Goal: Communication & Community: Answer question/provide support

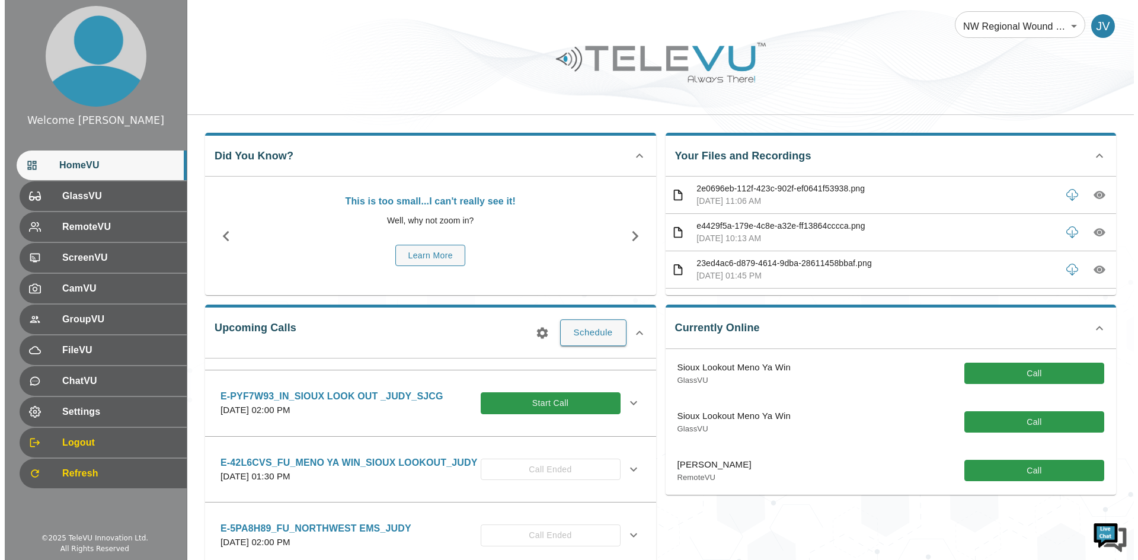
scroll to position [948, 0]
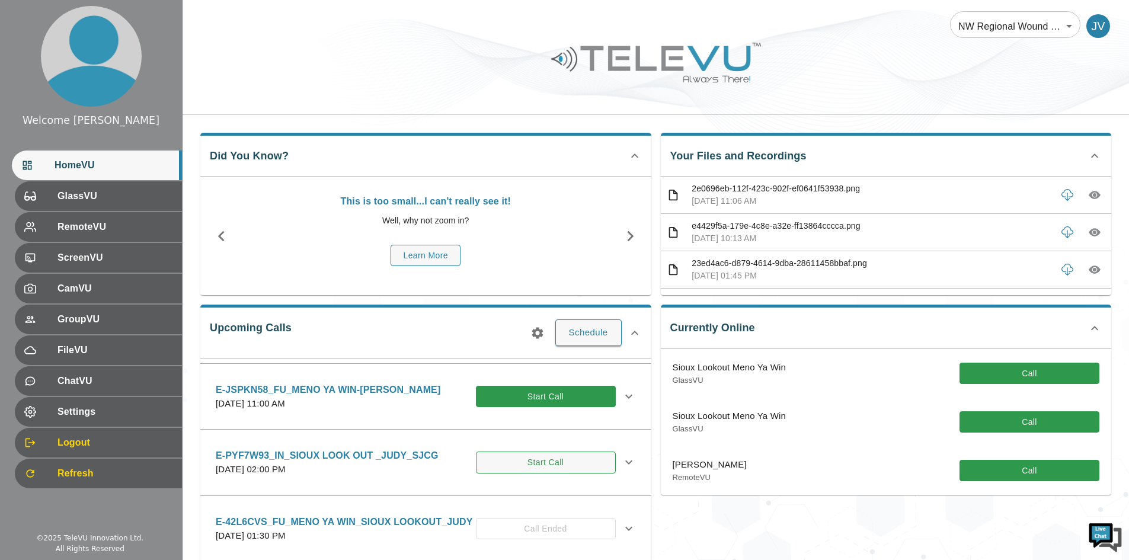
click at [522, 474] on button "Start Call" at bounding box center [546, 463] width 140 height 22
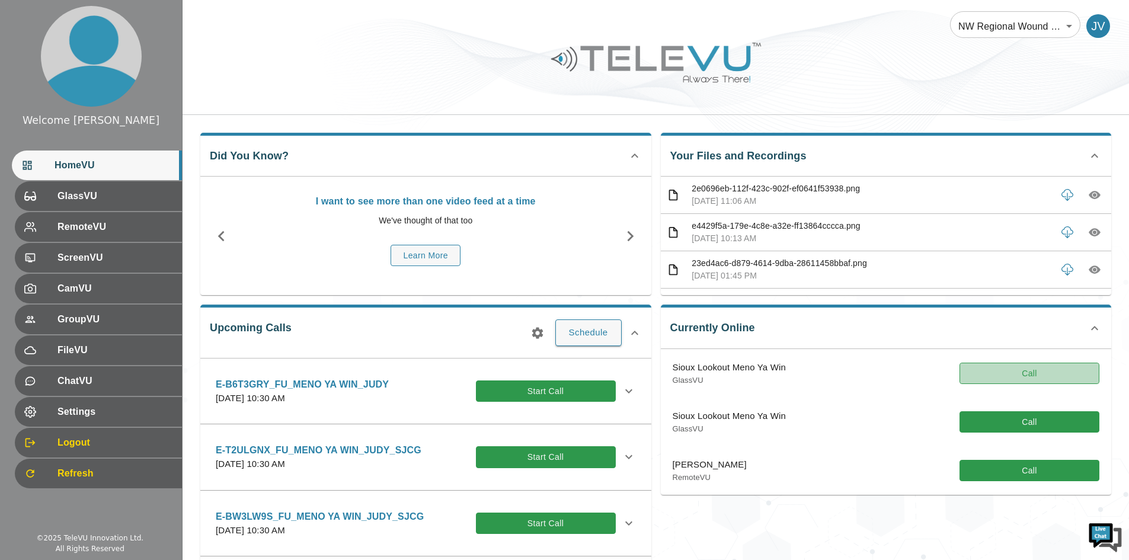
click at [1008, 376] on button "Call" at bounding box center [1030, 374] width 140 height 22
click at [992, 371] on button "Call" at bounding box center [1030, 374] width 140 height 22
click at [868, 536] on div "Currently Online Sioux Lookout Meno Ya Win GlassVU Call Sioux Lookout Meno Ya W…" at bounding box center [881, 449] width 461 height 309
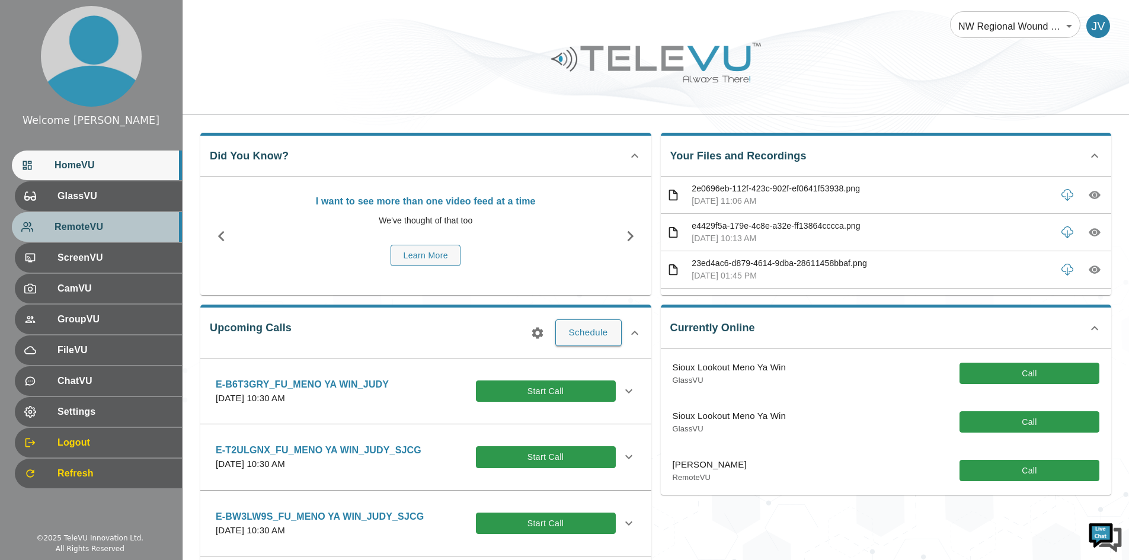
click at [78, 226] on span "RemoteVU" at bounding box center [114, 227] width 118 height 14
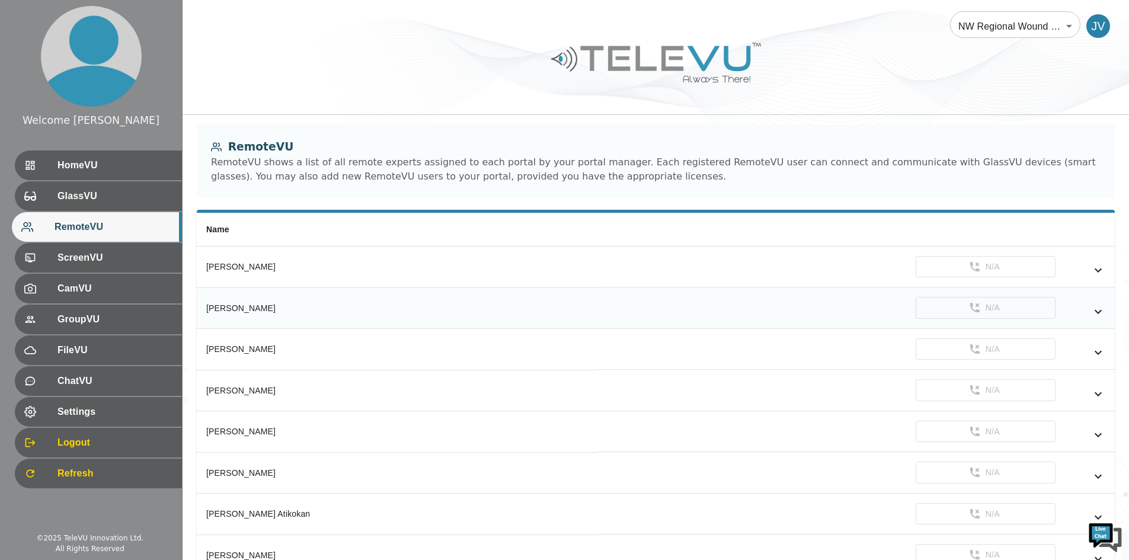
scroll to position [296, 0]
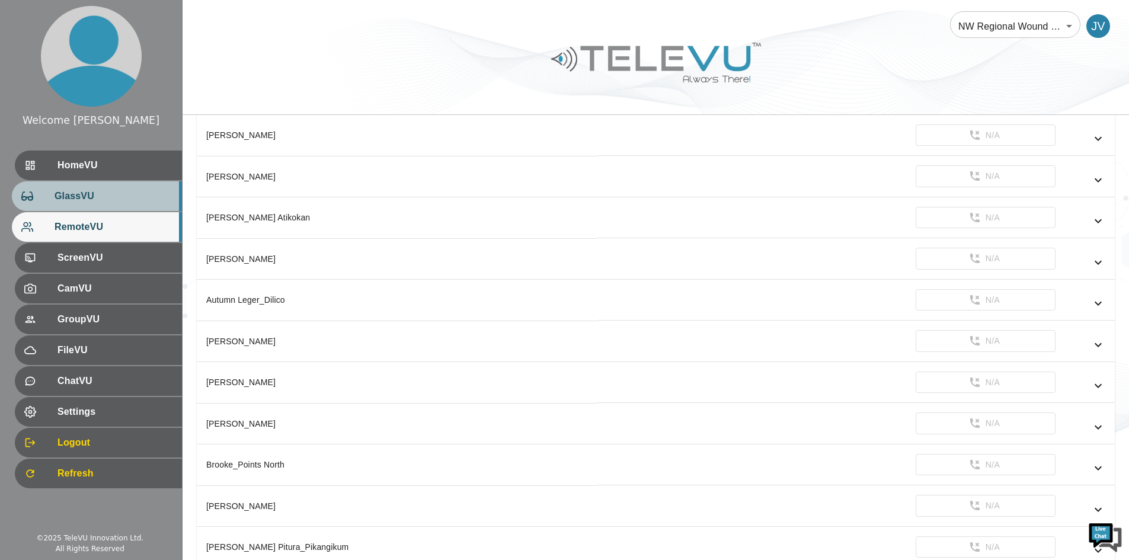
click at [76, 198] on span "GlassVU" at bounding box center [114, 196] width 118 height 14
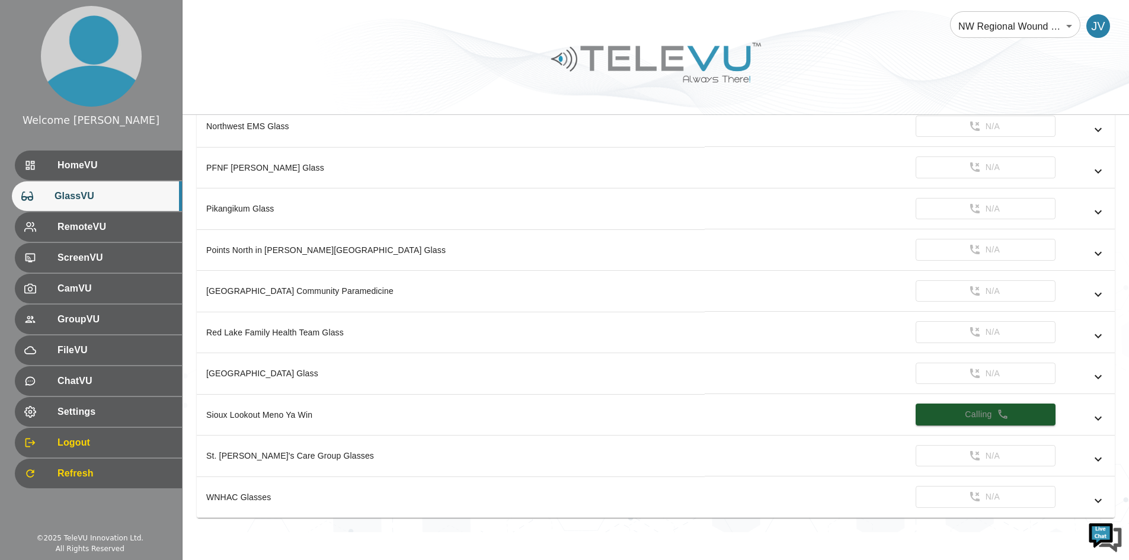
scroll to position [637, 0]
click at [1099, 414] on icon "simple table" at bounding box center [1098, 417] width 14 height 14
click at [1005, 413] on icon "simple table" at bounding box center [1003, 413] width 12 height 12
drag, startPoint x: 944, startPoint y: 411, endPoint x: 876, endPoint y: 414, distance: 67.7
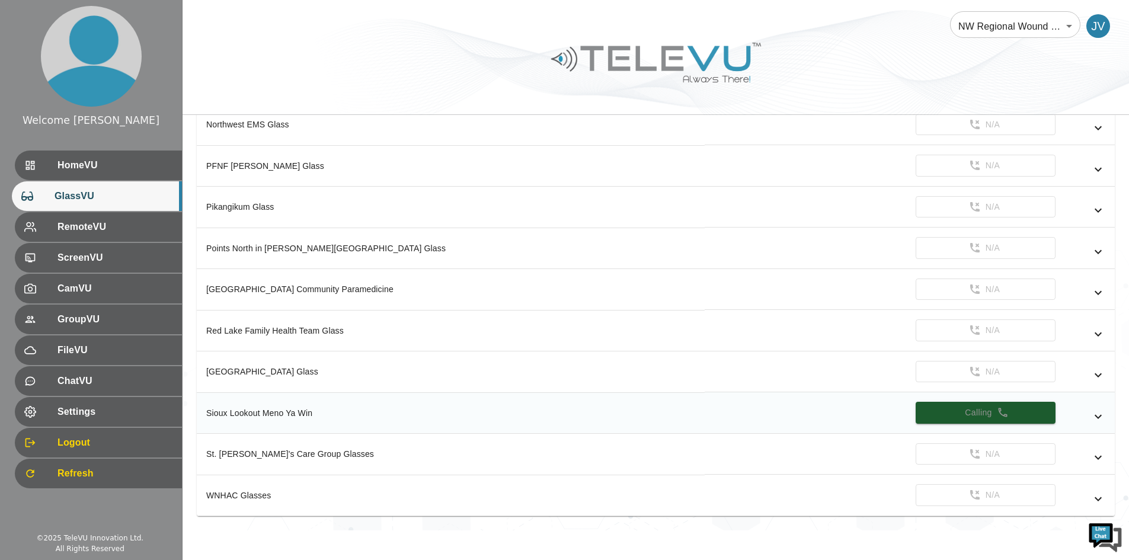
click at [876, 414] on td "Calling" at bounding box center [910, 412] width 410 height 41
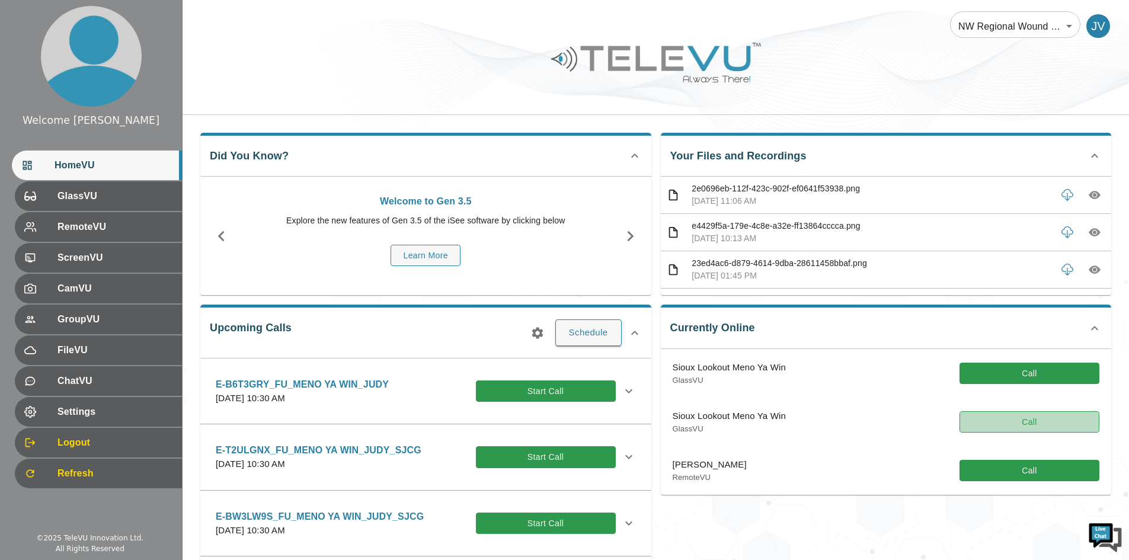
click at [1048, 418] on button "Call" at bounding box center [1030, 422] width 140 height 22
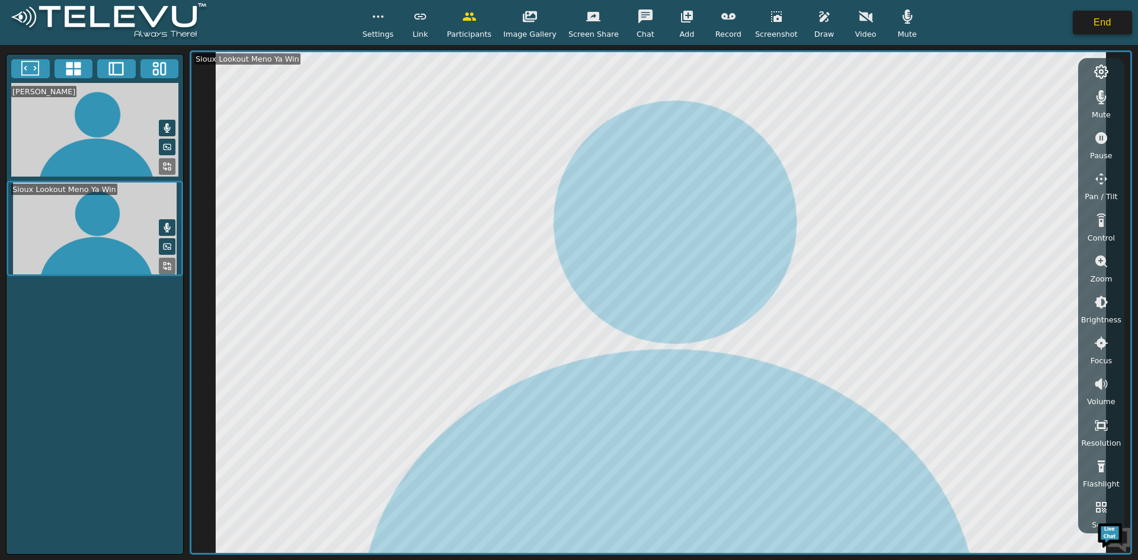
click at [1097, 26] on button "End" at bounding box center [1102, 23] width 59 height 24
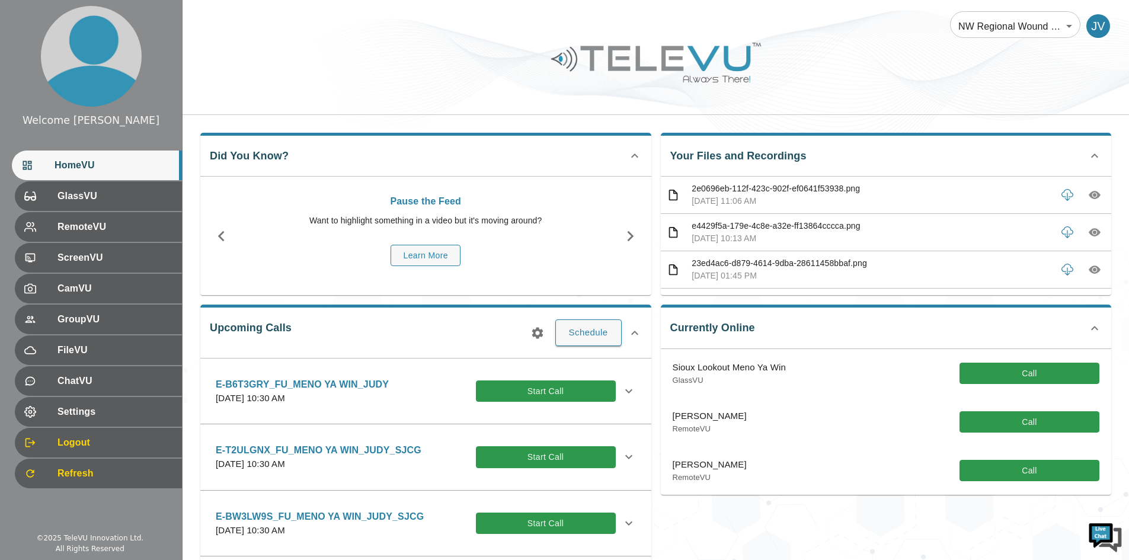
click at [753, 533] on div "Currently Online Sioux Lookout Meno Ya Win GlassVU Call [PERSON_NAME] RemoteVU …" at bounding box center [881, 449] width 461 height 309
click at [73, 197] on span "GlassVU" at bounding box center [114, 196] width 118 height 14
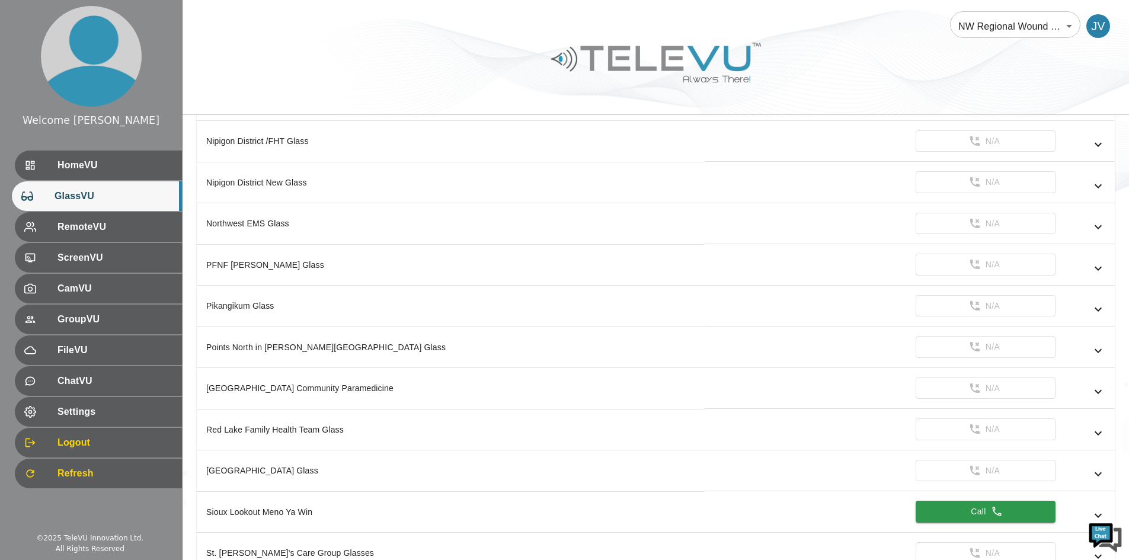
scroll to position [637, 0]
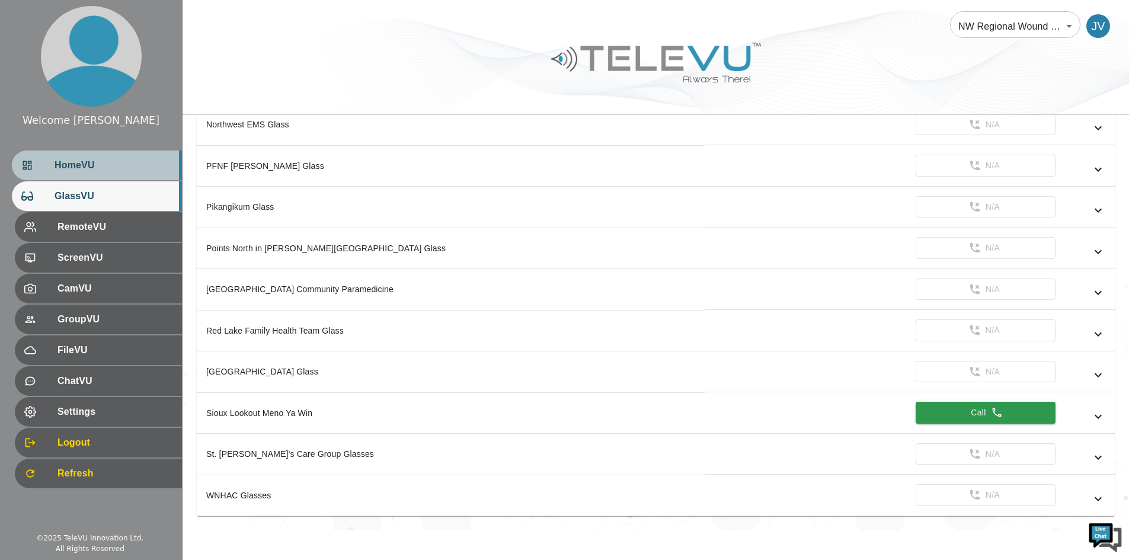
click at [84, 161] on span "HomeVU" at bounding box center [114, 165] width 118 height 14
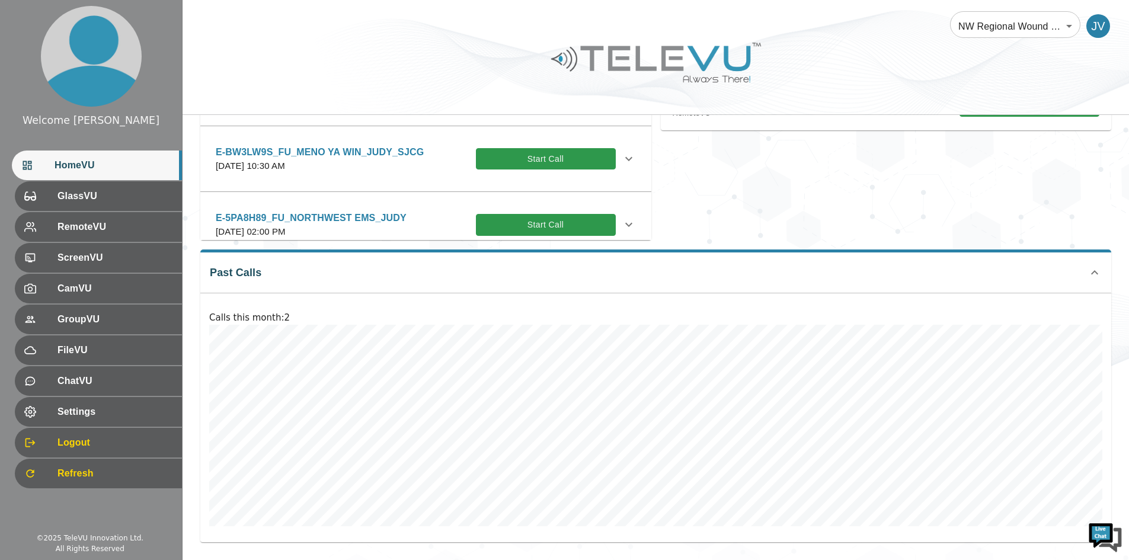
scroll to position [127, 0]
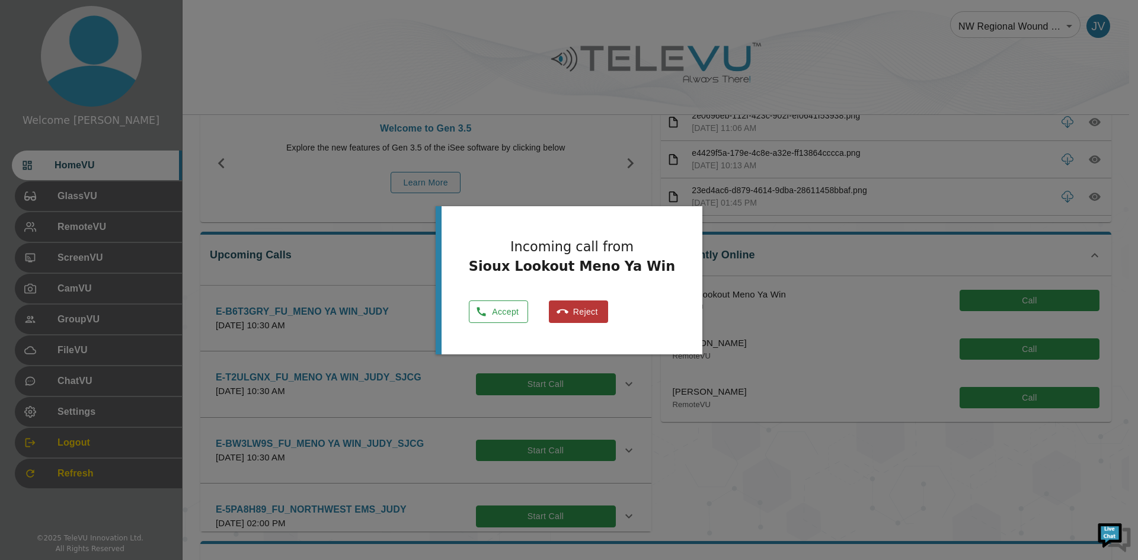
click at [487, 310] on icon "button" at bounding box center [481, 312] width 12 height 12
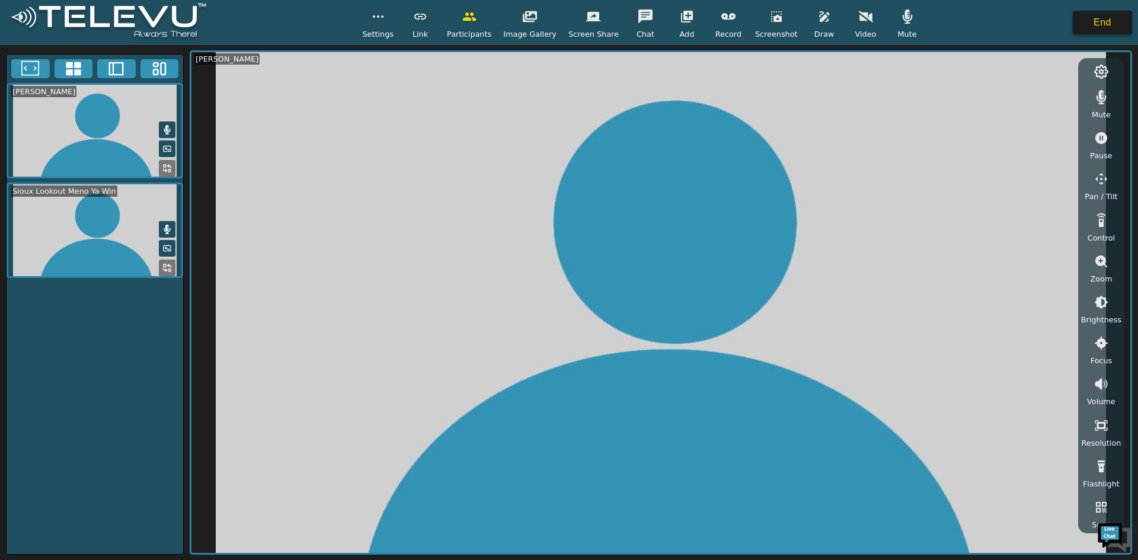
click at [1107, 23] on button "End" at bounding box center [1102, 23] width 59 height 24
